Goal: Register for event/course

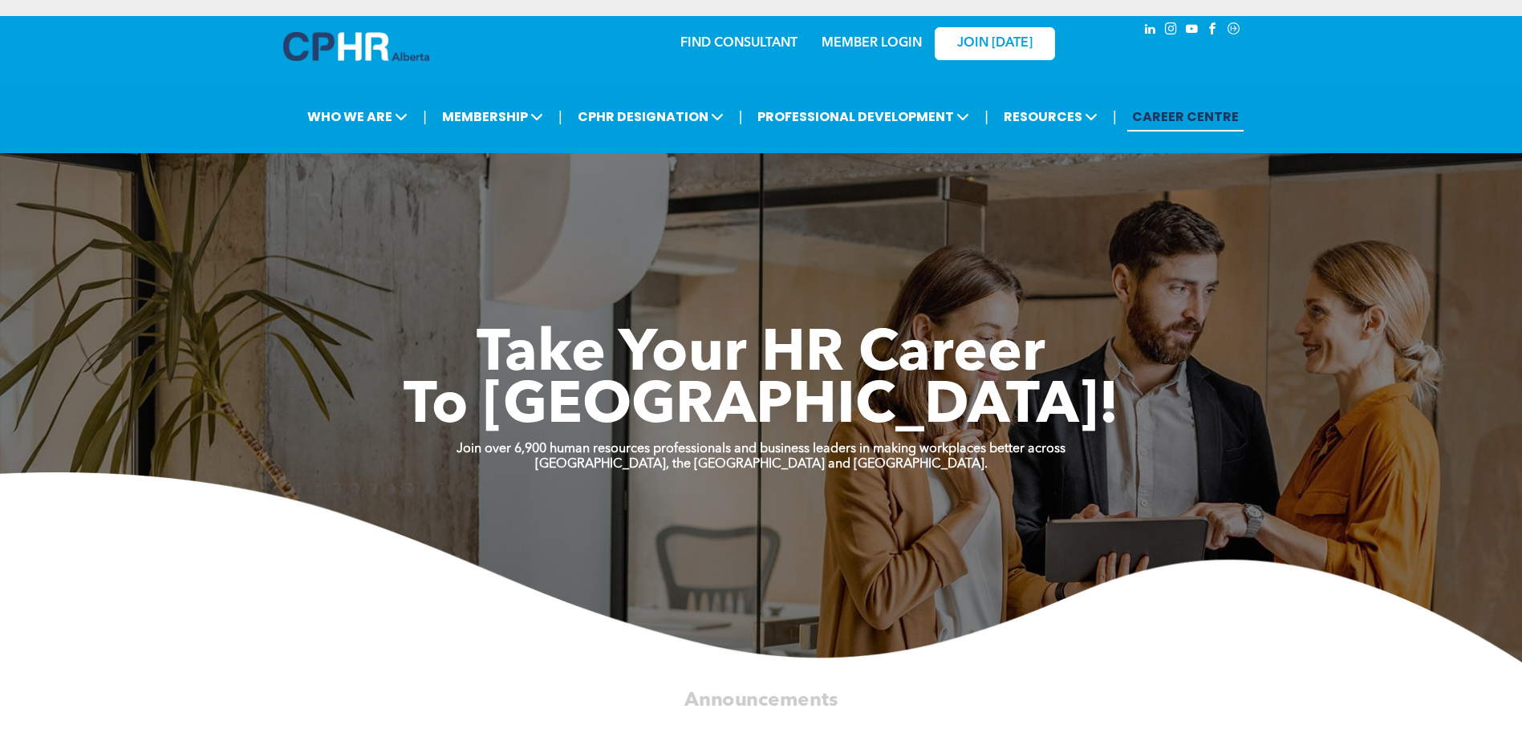
click at [857, 38] on link "MEMBER LOGIN" at bounding box center [872, 43] width 100 height 13
click at [883, 38] on link "MEMBER LOGIN" at bounding box center [872, 43] width 100 height 13
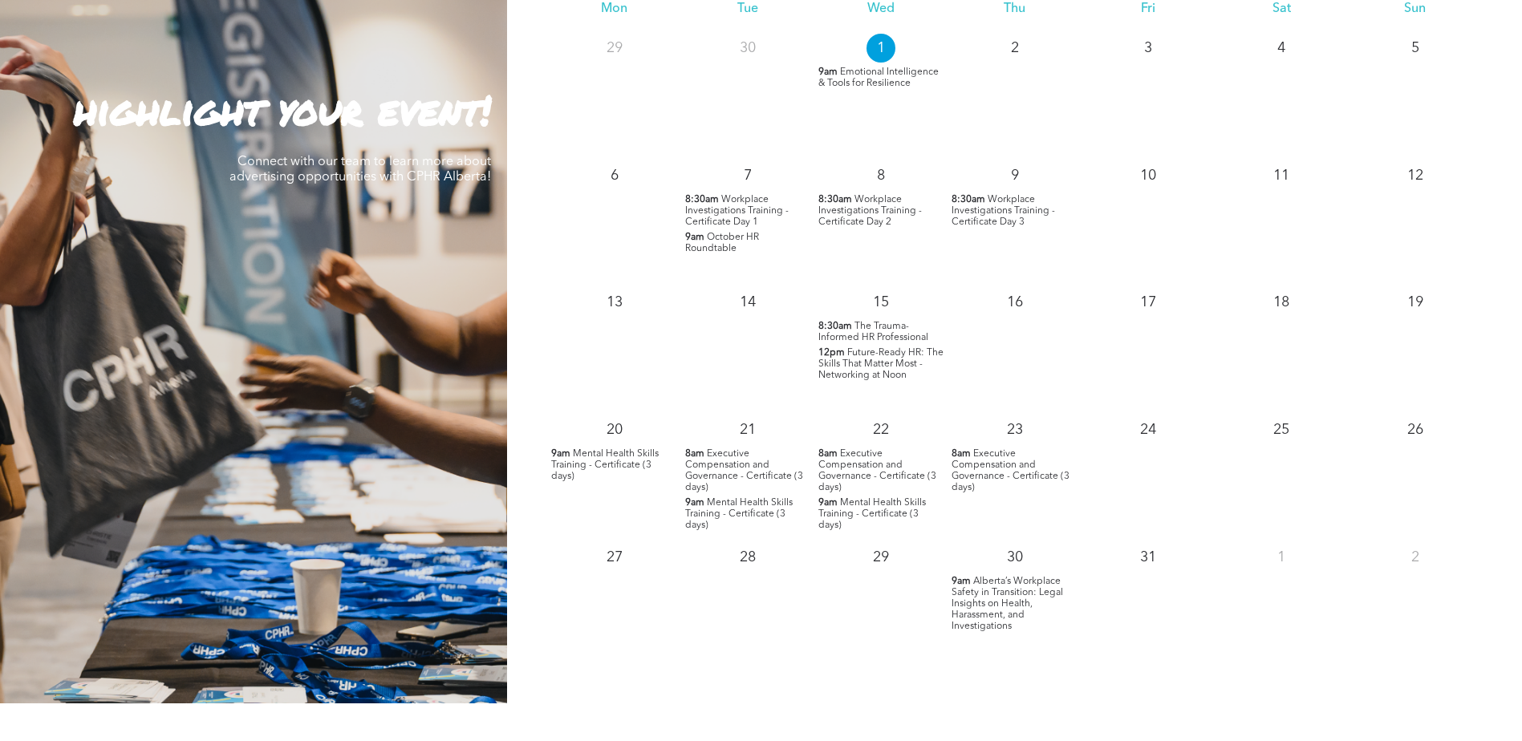
scroll to position [1605, 0]
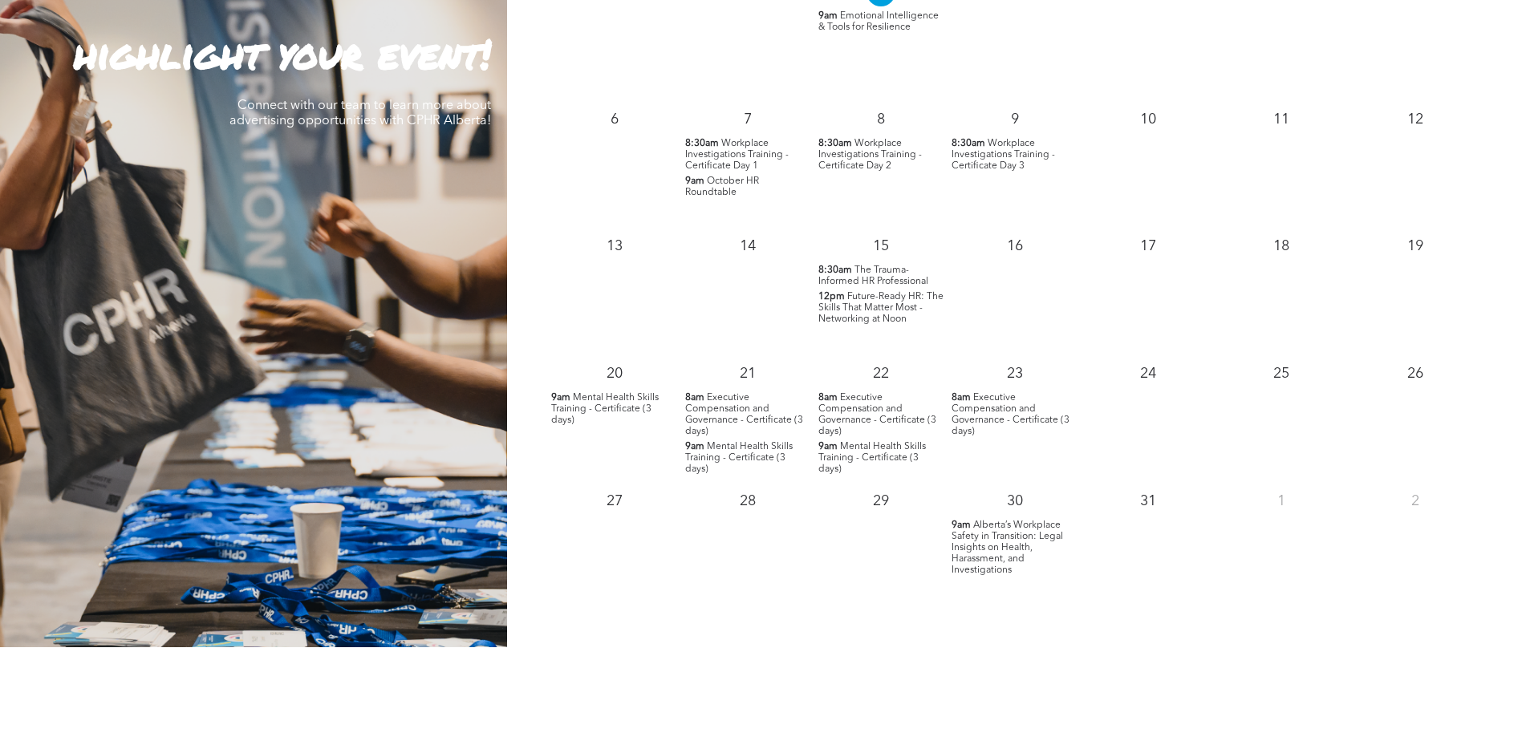
click at [861, 308] on span "Future-Ready HR: The Skills That Matter Most - Networking at Noon" at bounding box center [880, 308] width 125 height 32
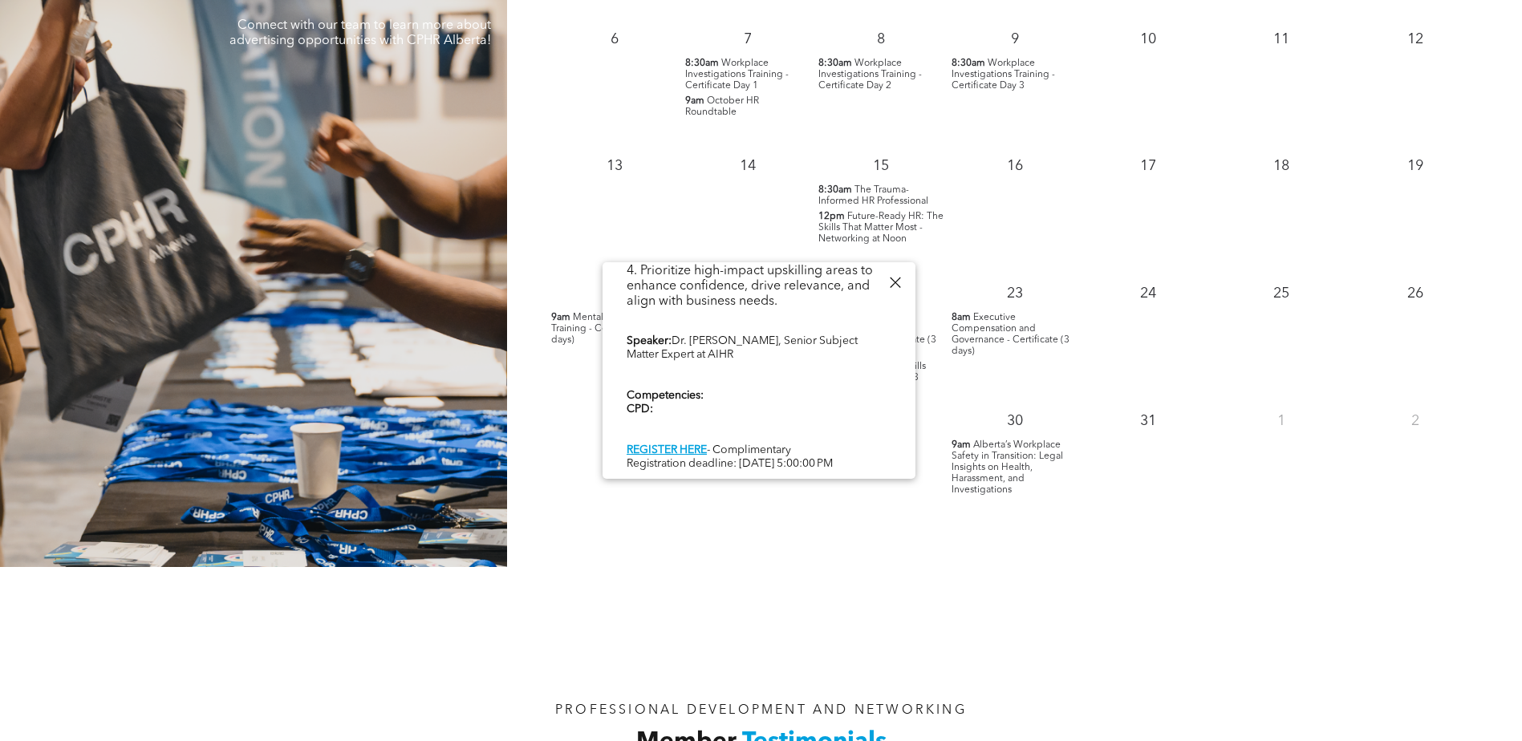
scroll to position [1765, 0]
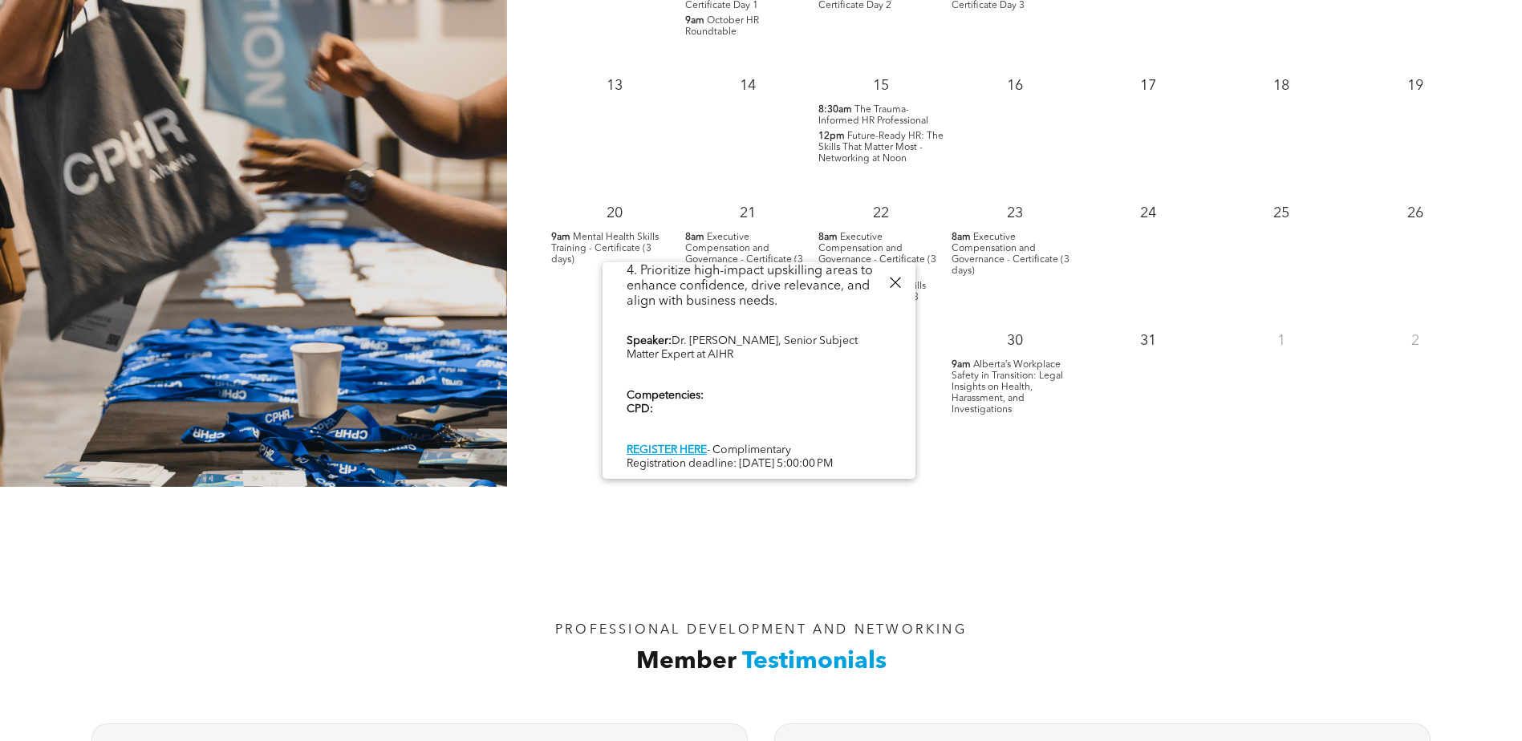
click at [1208, 519] on div "PROFESSIONAL DEVELOPMENT AND NETWORKING Member Testimonials" at bounding box center [761, 597] width 1522 height 221
click at [900, 284] on div at bounding box center [895, 283] width 22 height 22
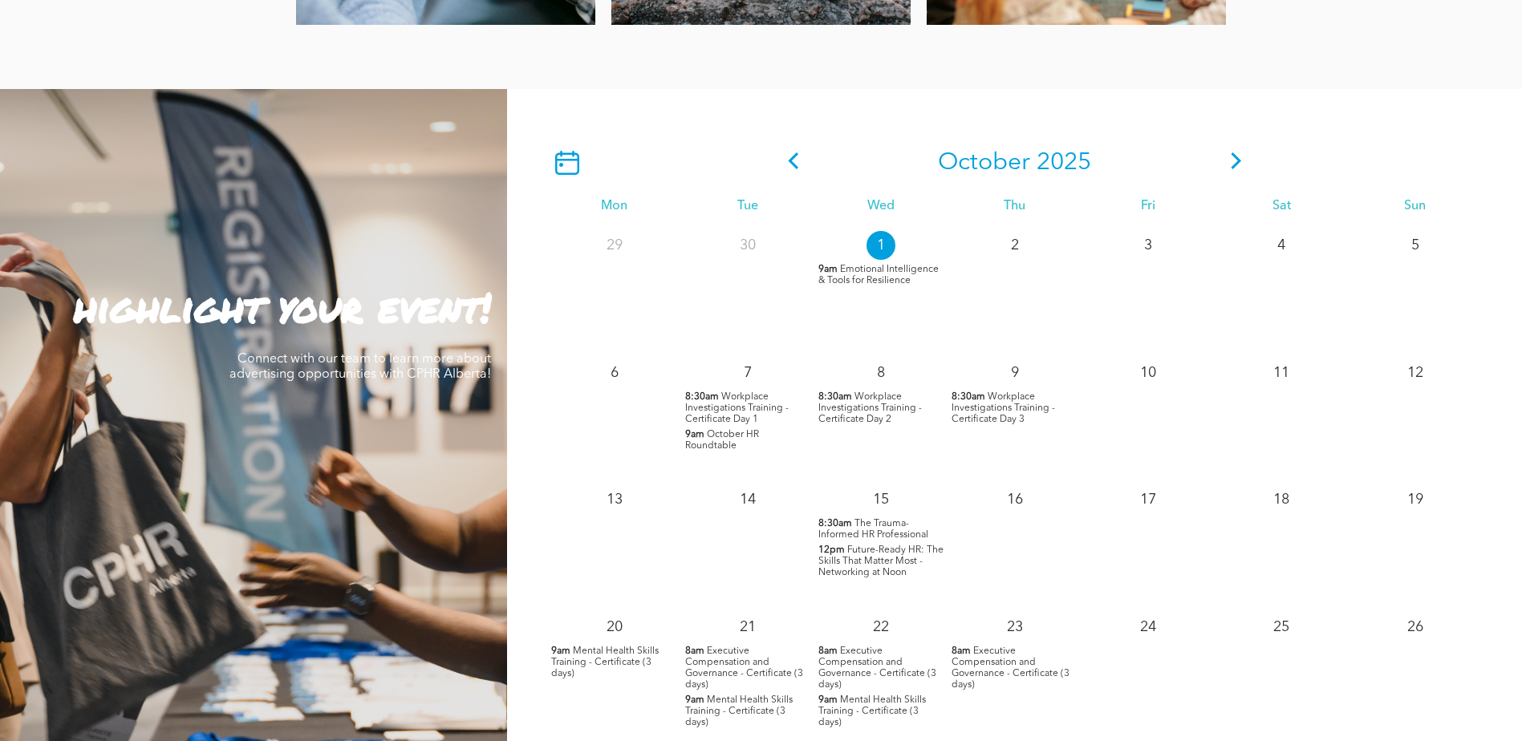
scroll to position [1364, 0]
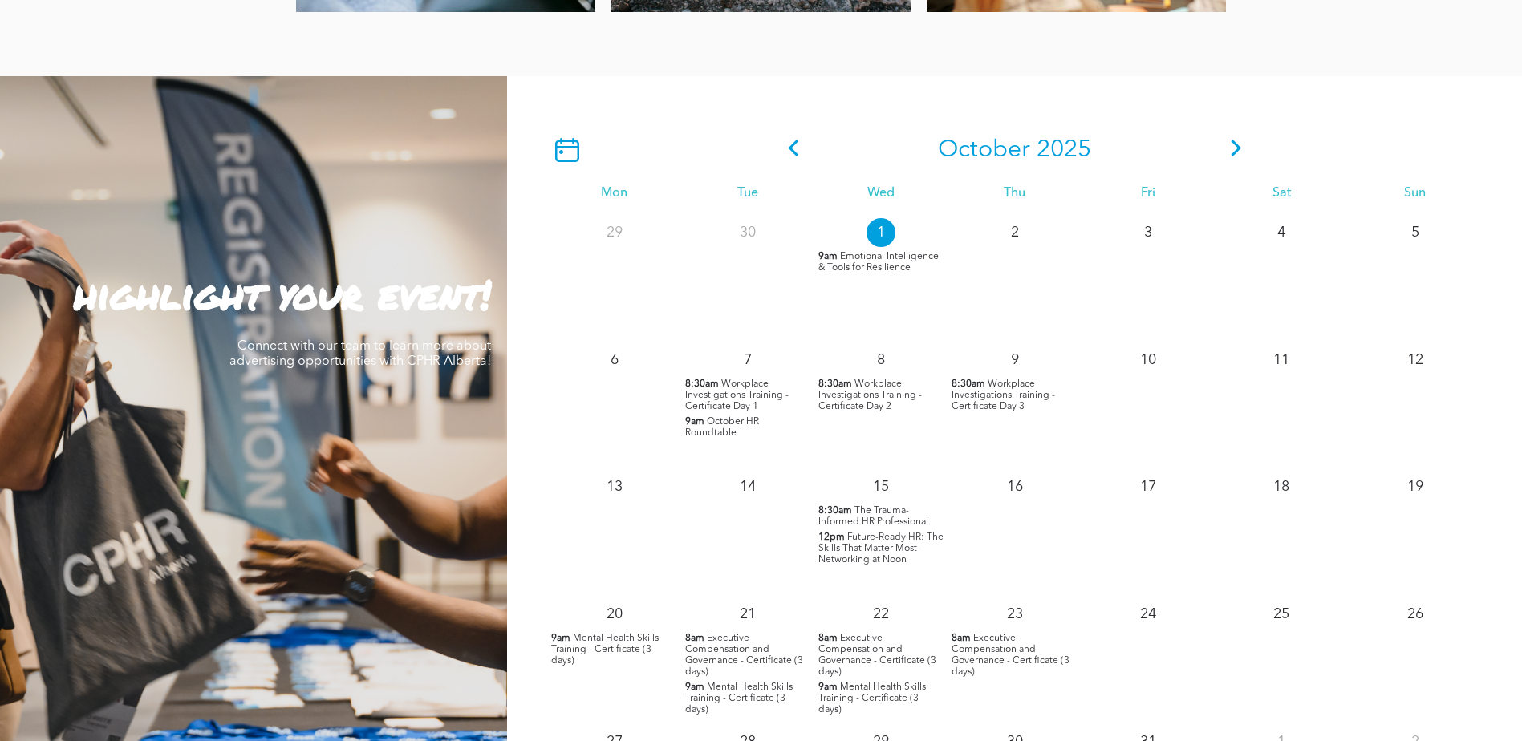
click at [867, 514] on span "The Trauma-Informed HR Professional" at bounding box center [873, 516] width 110 height 21
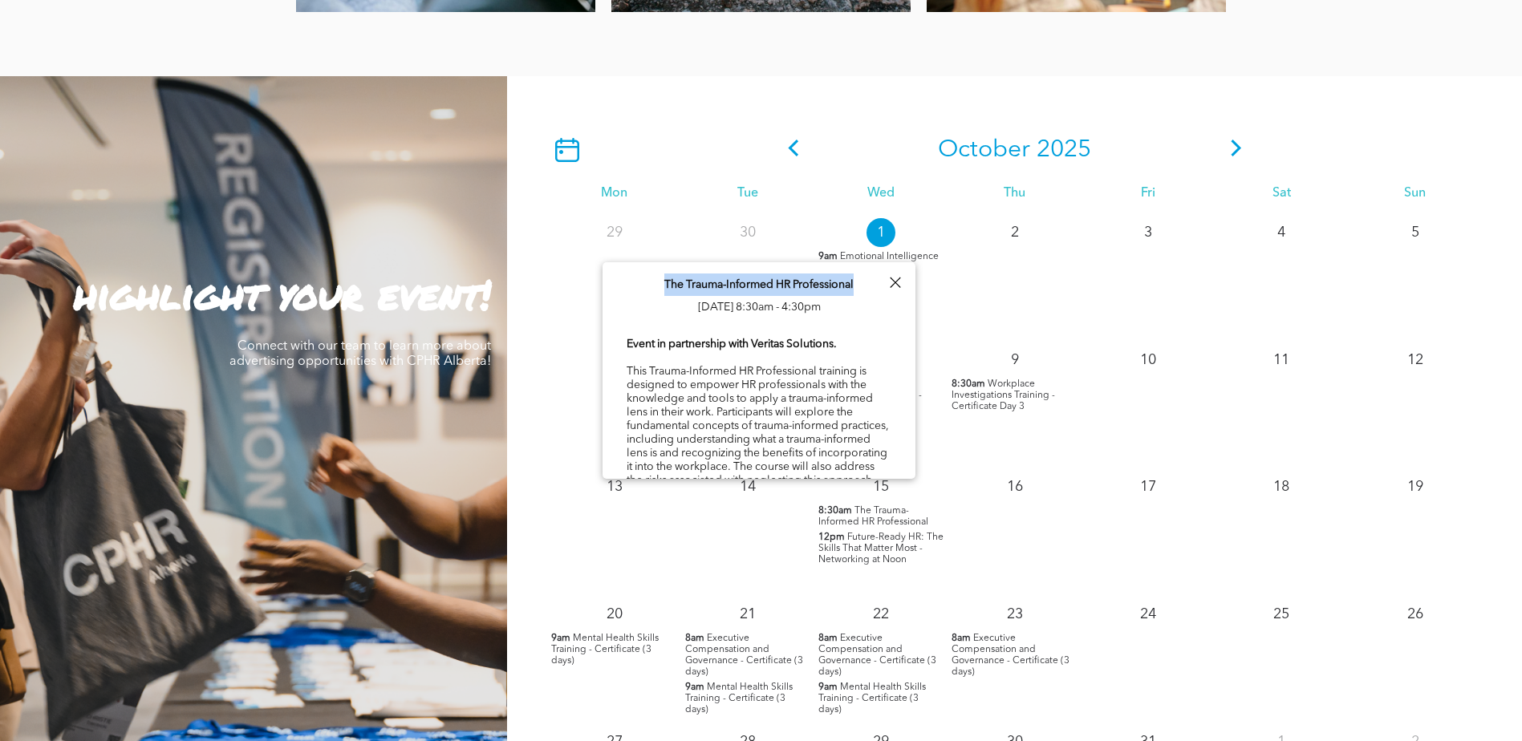
drag, startPoint x: 790, startPoint y: 282, endPoint x: 649, endPoint y: 282, distance: 141.2
click at [649, 282] on div "The Trauma-Informed HR Professional [DATE] 8:30am - 4:30pm Event in partnership…" at bounding box center [759, 738] width 313 height 952
copy span "The Trauma-Informed HR Professional"
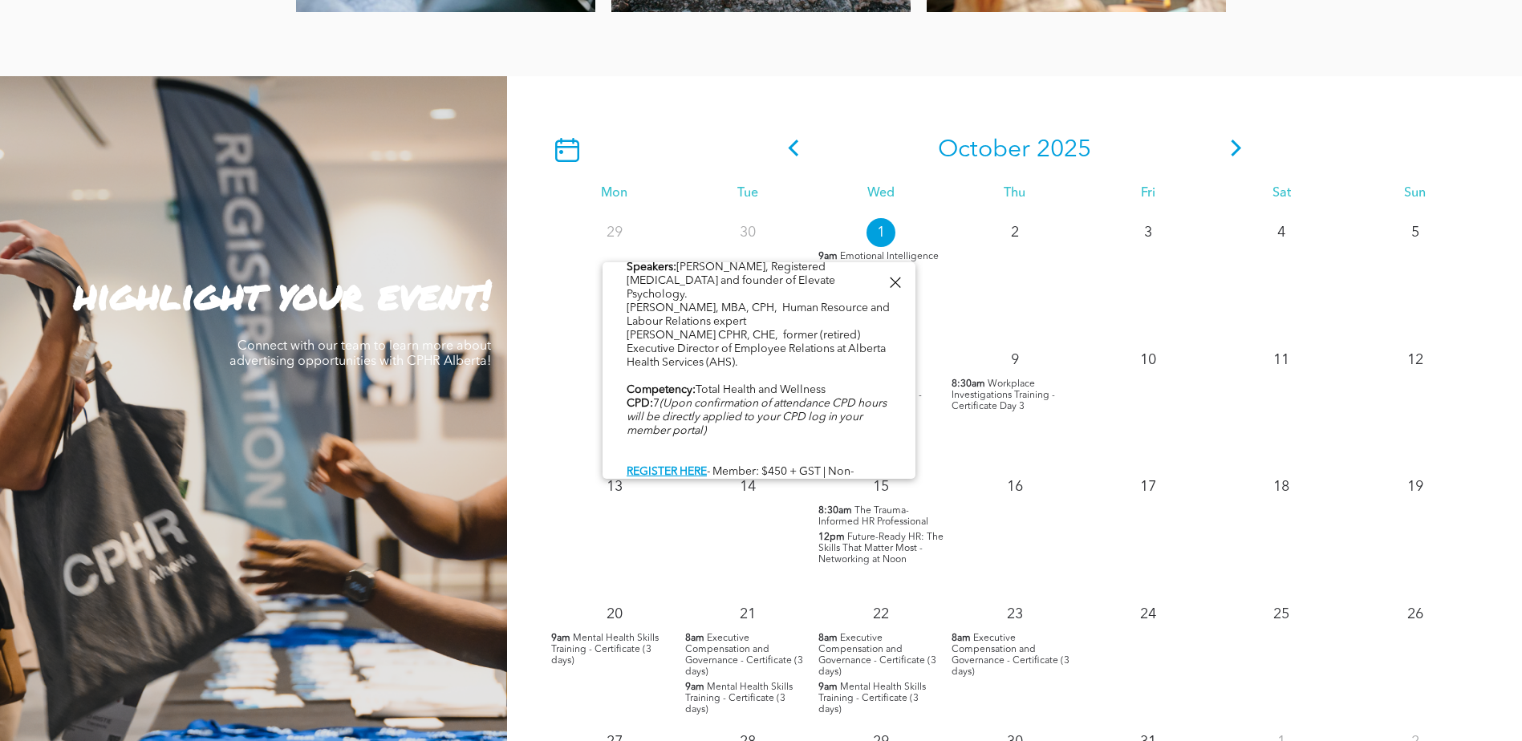
scroll to position [694, 0]
click at [687, 459] on link "REGISTER HERE" at bounding box center [667, 464] width 80 height 11
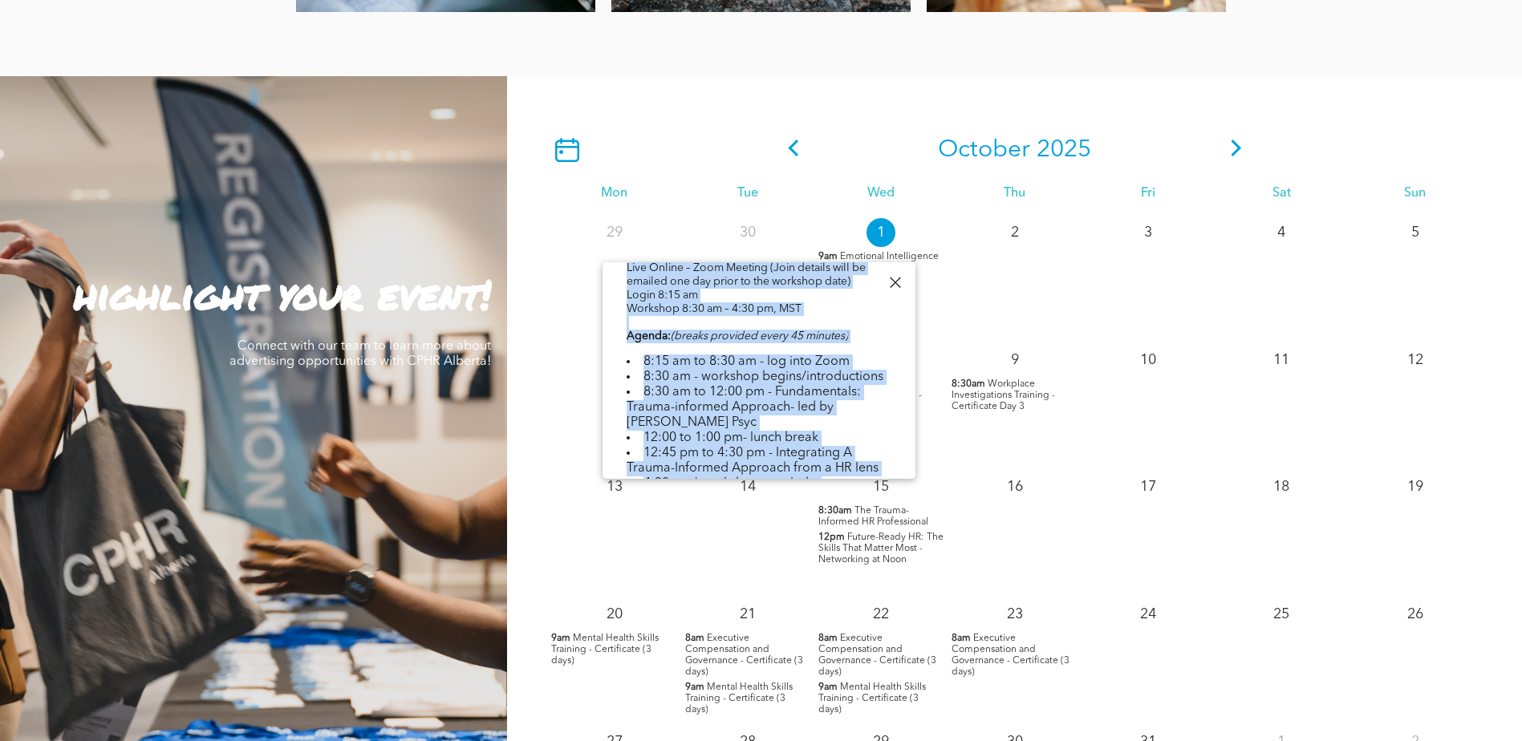
scroll to position [439, 0]
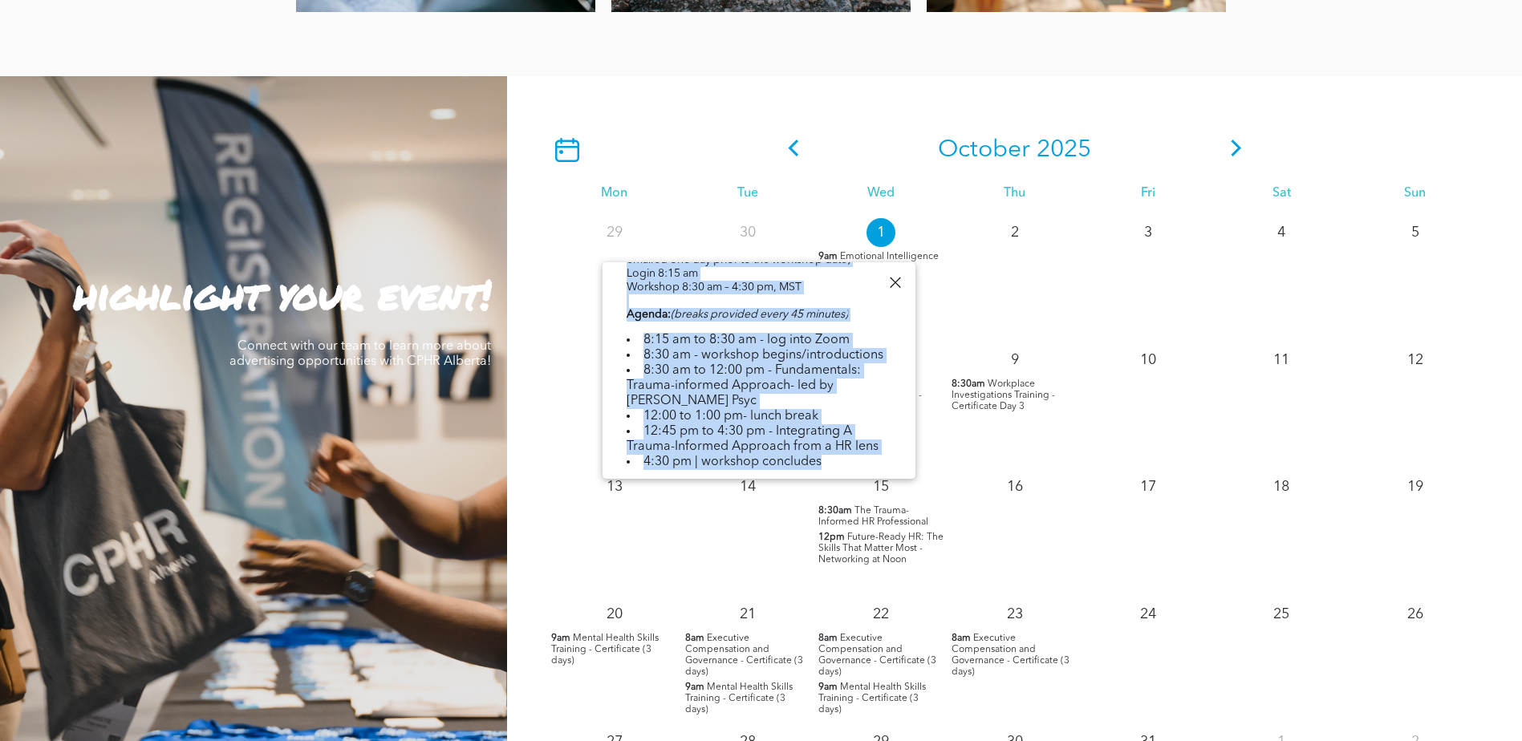
drag, startPoint x: 625, startPoint y: 367, endPoint x: 867, endPoint y: 449, distance: 255.3
click at [867, 449] on div "The Trauma-Informed HR Professional [DATE] 8:30am - 4:30pm Event in partnership…" at bounding box center [759, 299] width 313 height 952
copy div "This Trauma-Informed HR Professional training is designed to empower HR profess…"
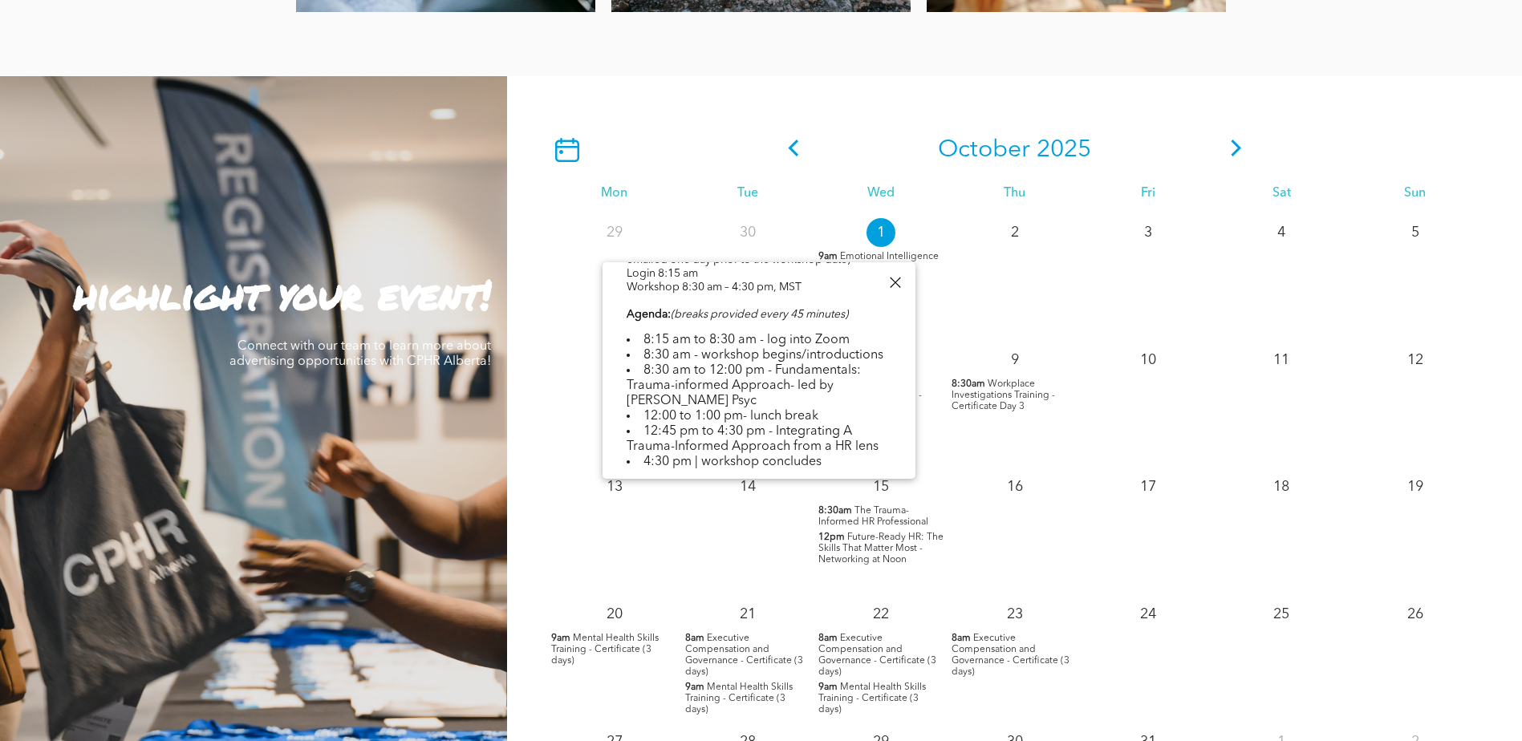
click at [941, 322] on div "1 9am Emotional Intelligence & Tools for Resilience" at bounding box center [880, 276] width 133 height 128
click at [897, 286] on div at bounding box center [895, 283] width 22 height 22
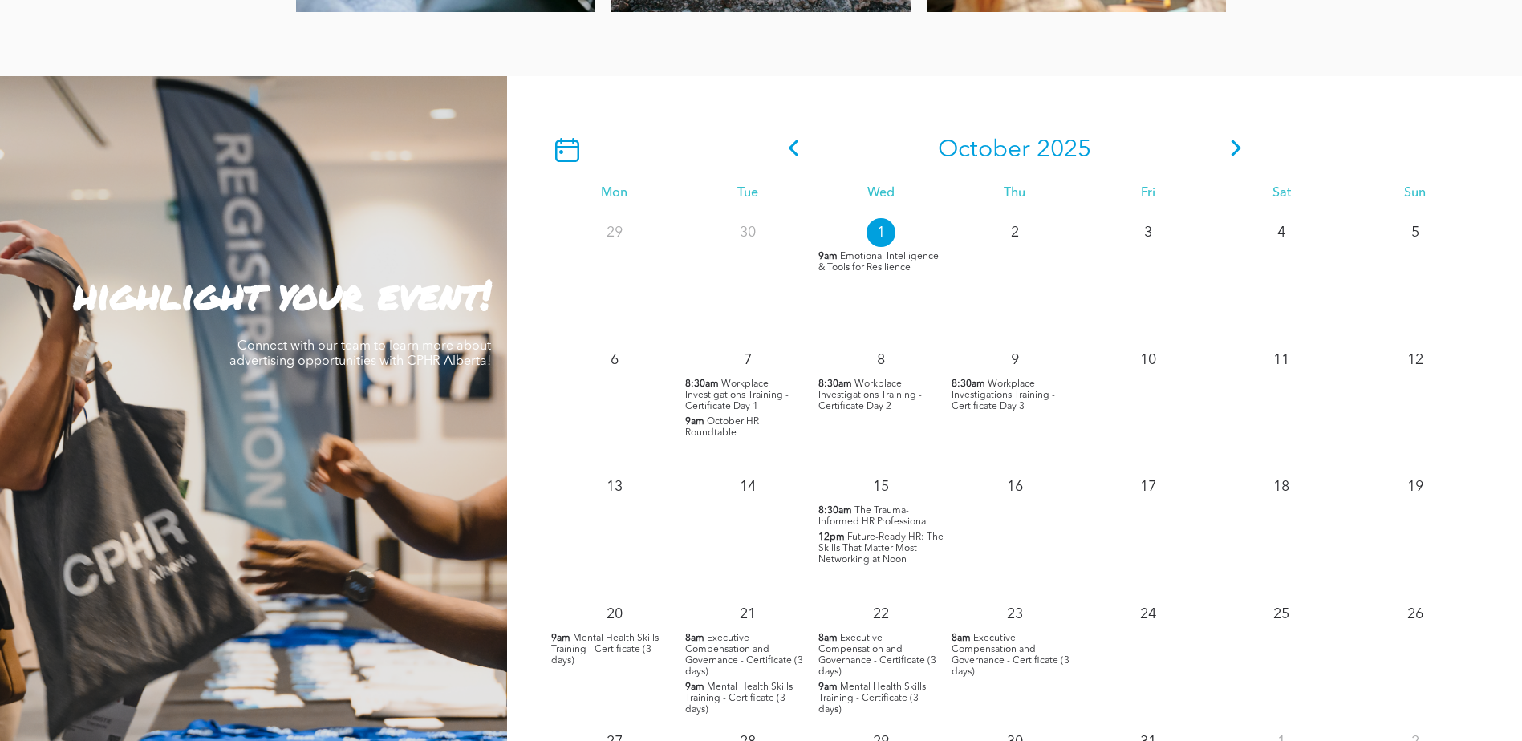
click at [877, 516] on span "The Trauma-Informed HR Professional" at bounding box center [873, 516] width 110 height 21
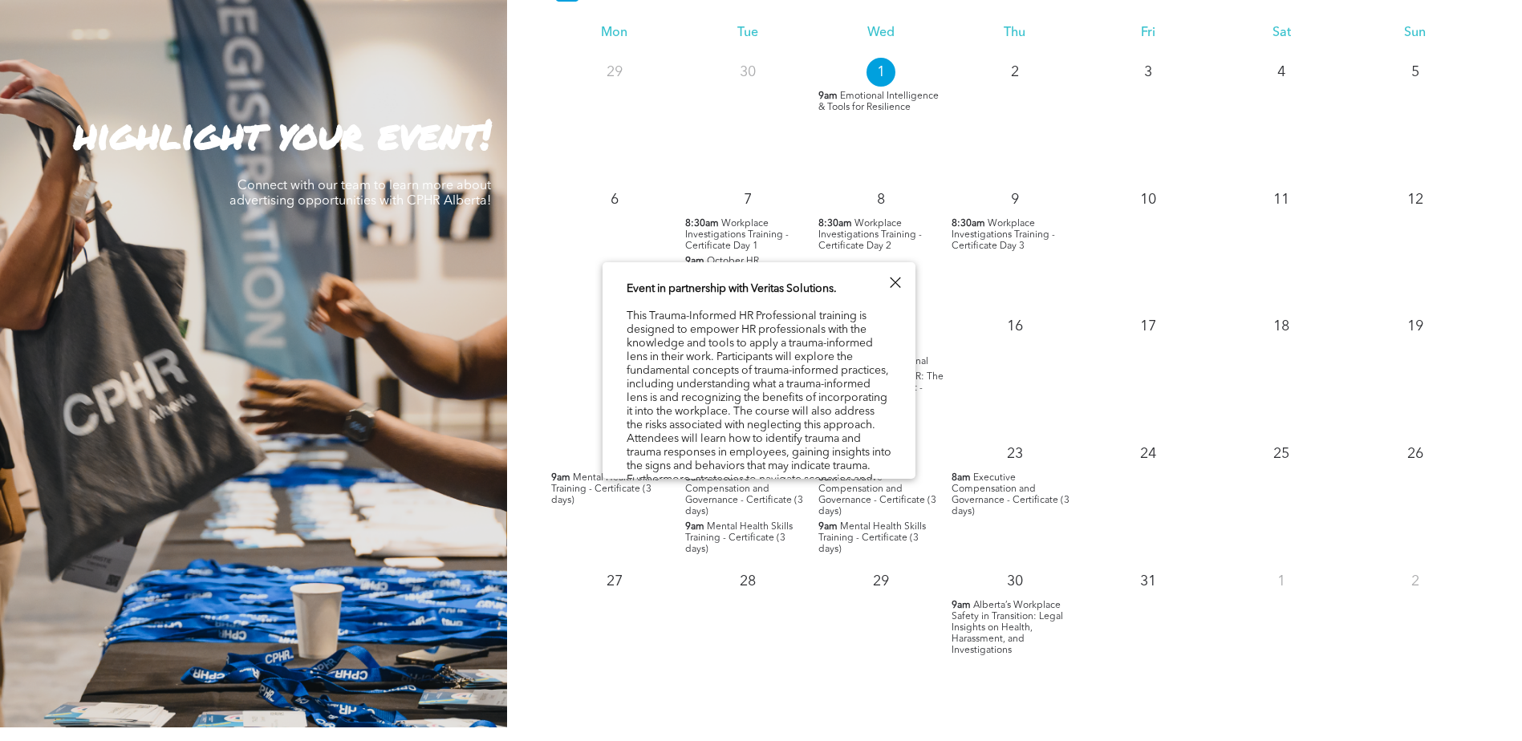
scroll to position [52, 0]
drag, startPoint x: 627, startPoint y: 343, endPoint x: 719, endPoint y: 357, distance: 93.3
click at [719, 357] on div "Event in partnership with Veritas Solutions. Format Live Online – Zoom Meeting …" at bounding box center [759, 720] width 265 height 872
copy div "knowledge and tools to apply a trauma-informed lens in their work."
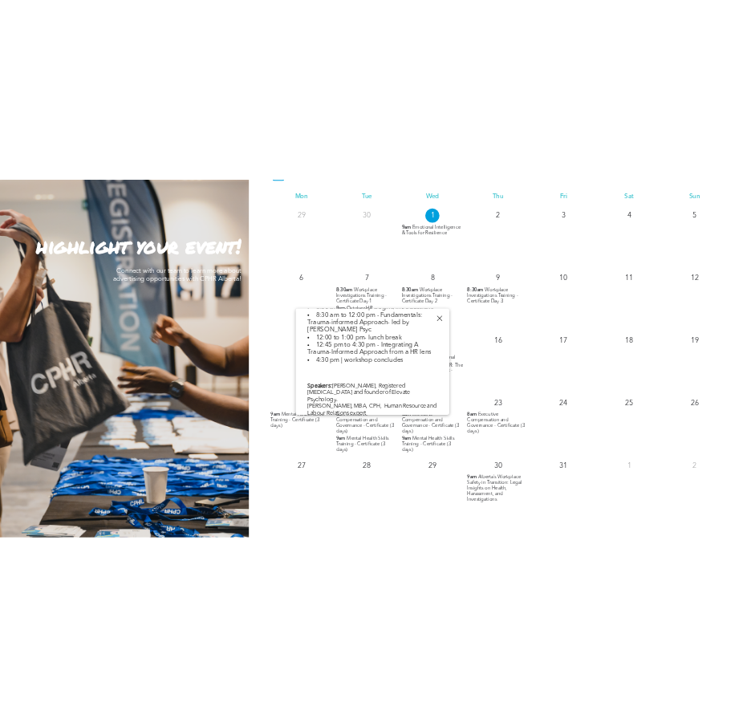
scroll to position [694, 0]
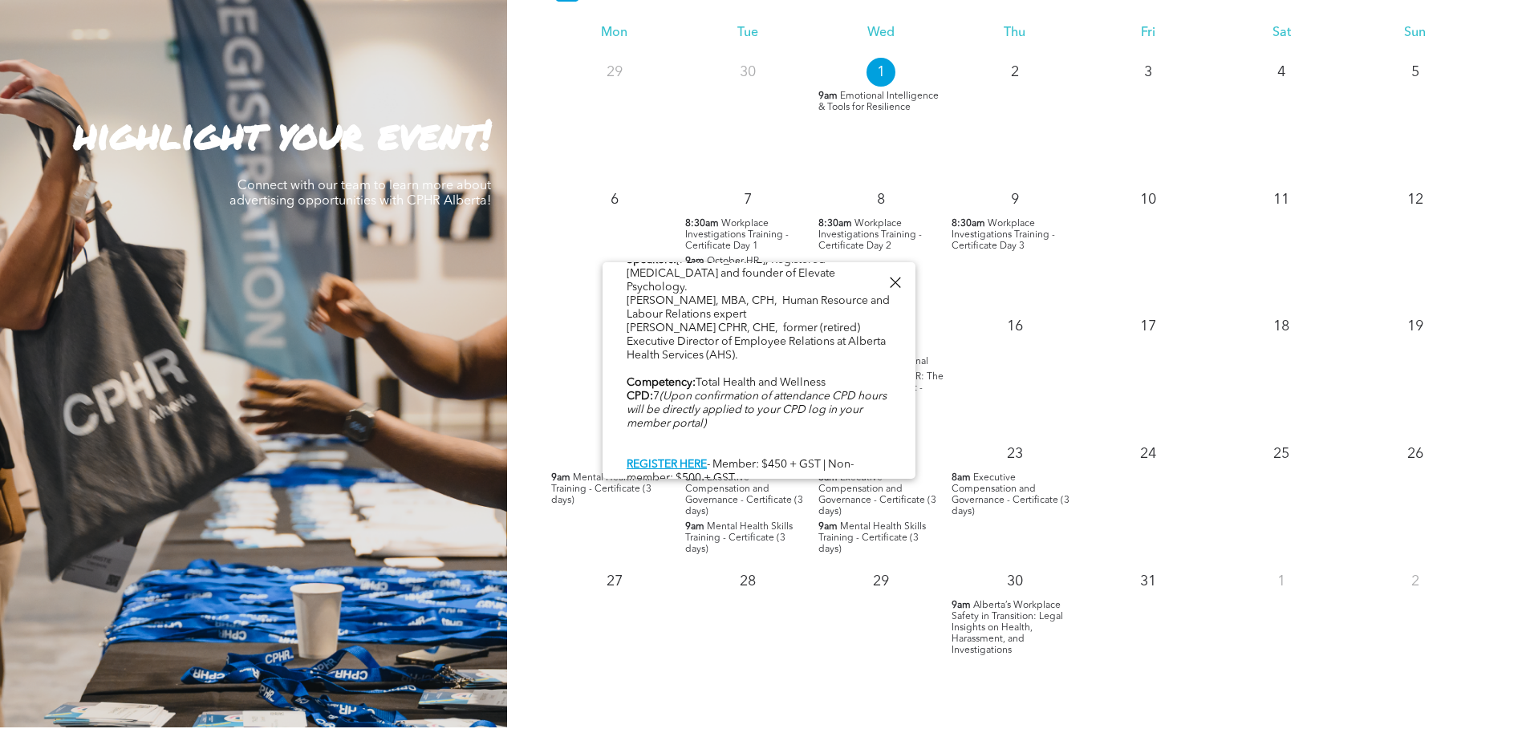
click at [891, 279] on div at bounding box center [895, 283] width 22 height 22
